Goal: Transaction & Acquisition: Purchase product/service

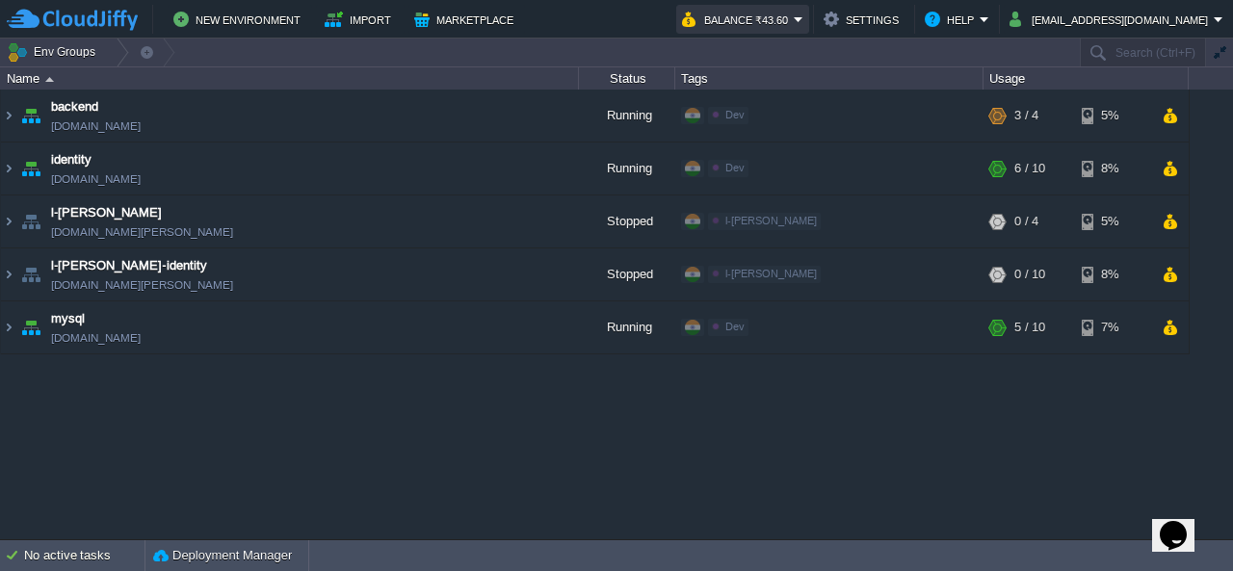
click at [758, 8] on button "Balance ₹43.60" at bounding box center [738, 19] width 112 height 23
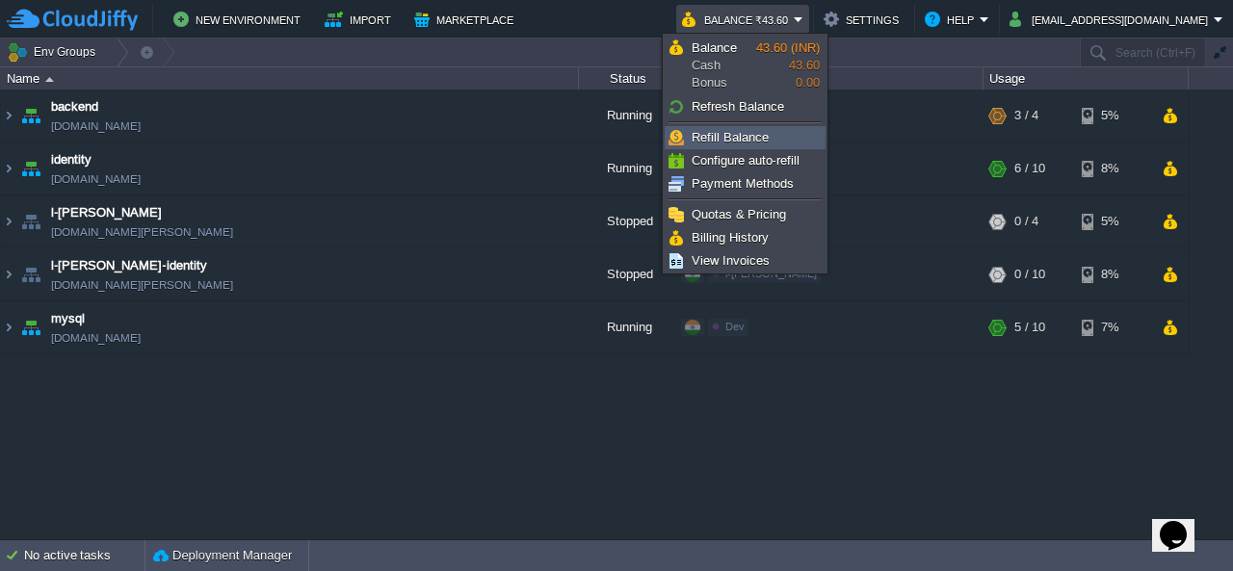
click at [744, 132] on span "Refill Balance" at bounding box center [730, 137] width 77 height 14
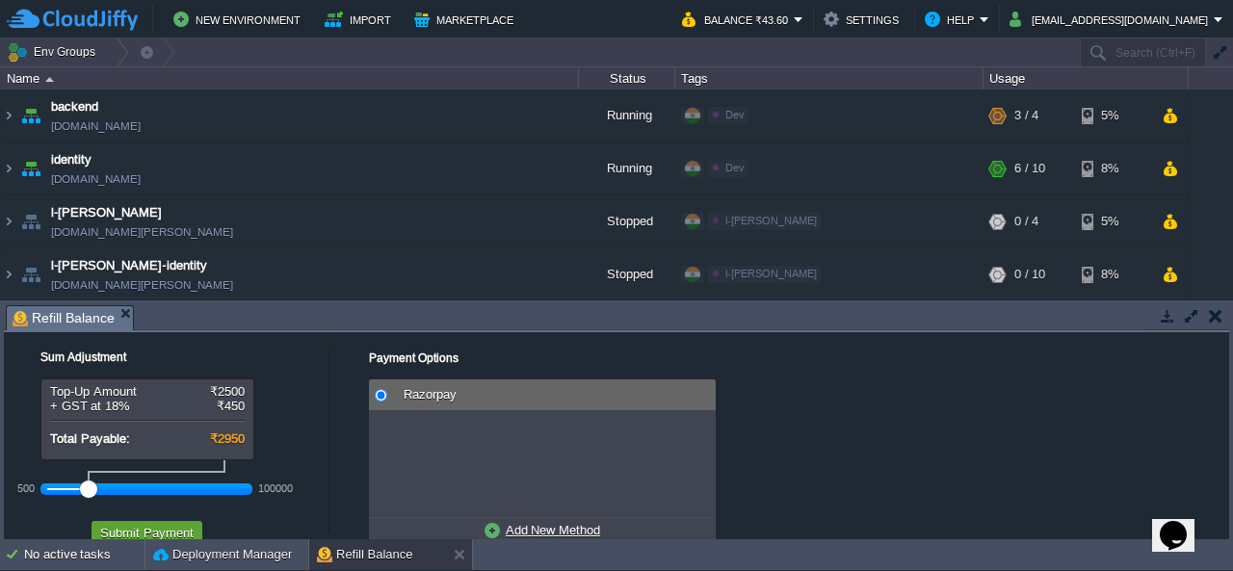
drag, startPoint x: 1230, startPoint y: 392, endPoint x: 1232, endPoint y: 484, distance: 91.5
click at [1232, 484] on div "Tasks Activity Log Archive Git / SVN Refill Balance Sum Adjustment Top-Up Amoun…" at bounding box center [616, 420] width 1233 height 239
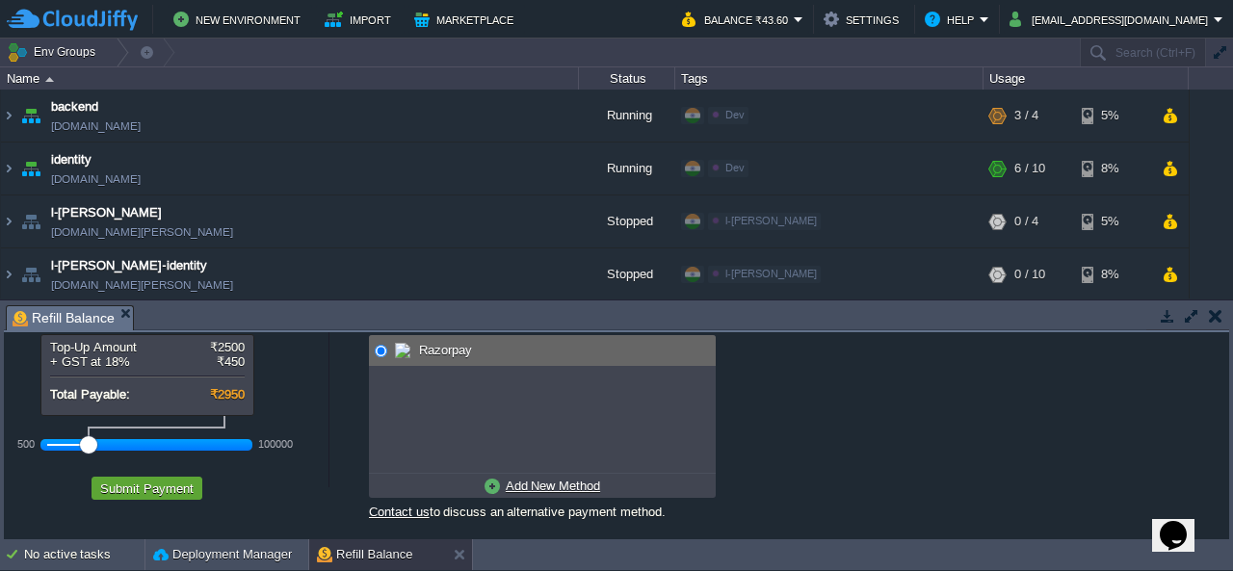
click at [547, 488] on u "Add New Method" at bounding box center [553, 486] width 94 height 14
radio input "true"
click at [500, 348] on span "Credit/Debit/Netbanking via RazorPay" at bounding box center [529, 350] width 215 height 14
click at [162, 483] on button "Submit Payment" at bounding box center [146, 488] width 105 height 17
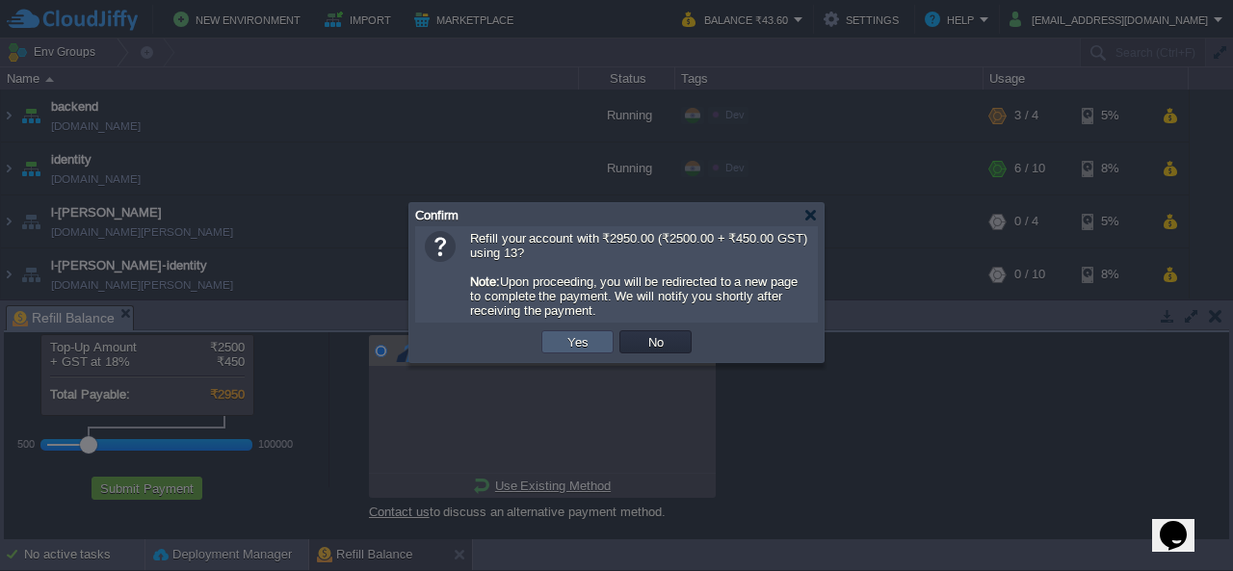
click at [584, 346] on button "Yes" at bounding box center [578, 341] width 33 height 17
